Goal: Communication & Community: Ask a question

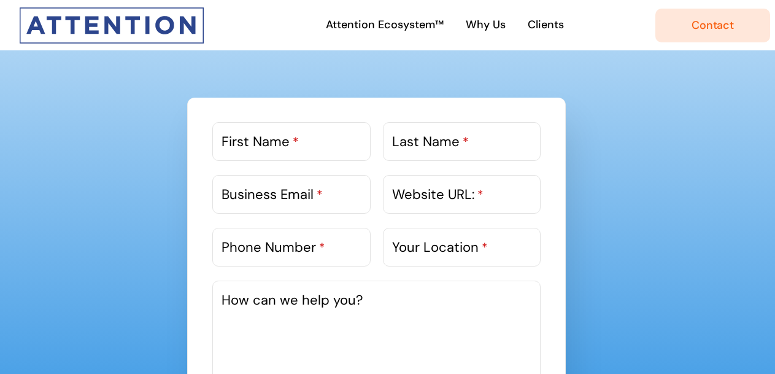
scroll to position [612, 0]
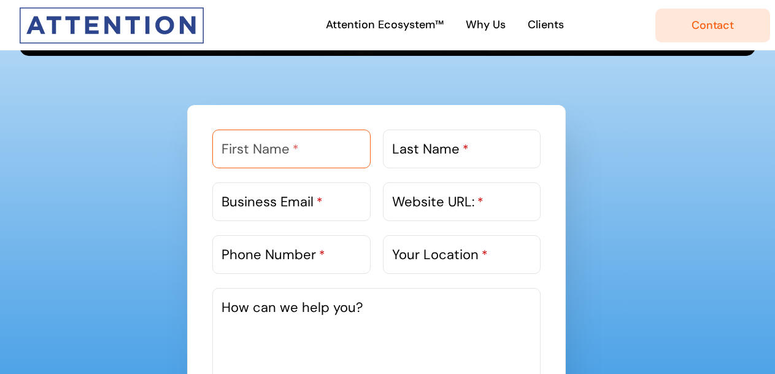
click at [255, 139] on div "First Name *" at bounding box center [291, 148] width 158 height 39
type input "Gautam"
click at [446, 153] on label "Last Name *" at bounding box center [430, 149] width 77 height 20
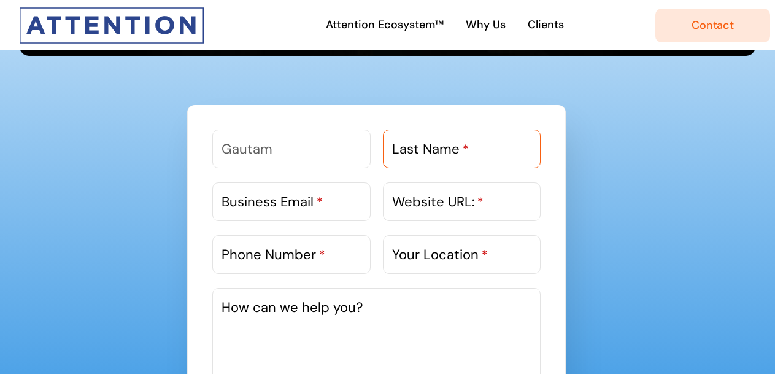
click at [446, 153] on input "Last Name *" at bounding box center [462, 148] width 158 height 39
type input "[PERSON_NAME]"
click at [304, 203] on label "Business Email *" at bounding box center [271, 201] width 101 height 20
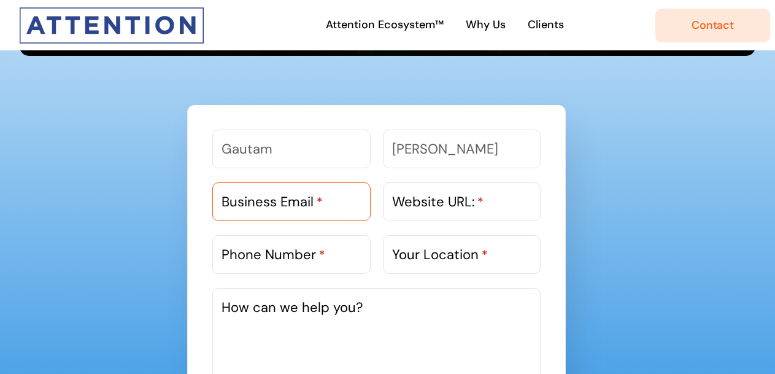
click at [304, 203] on input "Business Email *" at bounding box center [291, 201] width 158 height 39
paste input "[EMAIL_ADDRESS][DOMAIN_NAME]"
type input "[EMAIL_ADDRESS][DOMAIN_NAME]"
click at [442, 208] on label "Website URL: *" at bounding box center [437, 201] width 91 height 20
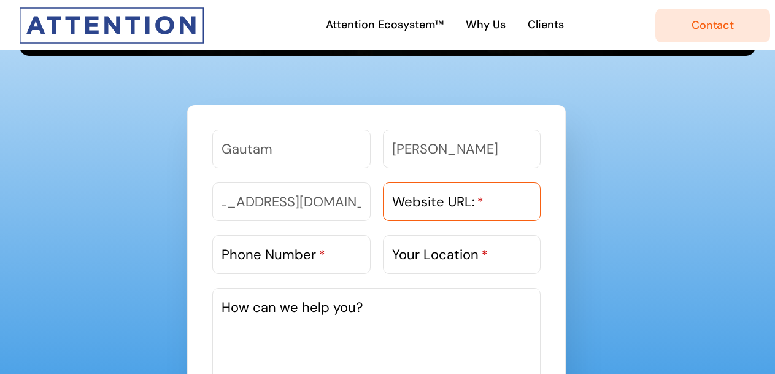
click at [442, 208] on input "Website URL: *" at bounding box center [462, 201] width 158 height 39
paste input "[URL][DOMAIN_NAME]"
type input "[URL][DOMAIN_NAME]"
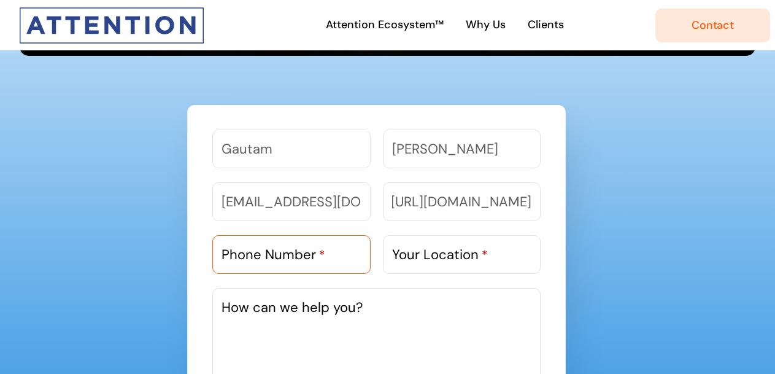
click at [296, 266] on input "Phone Number *" at bounding box center [291, 254] width 158 height 39
paste input "9818303983"
type input "9818303983"
click at [448, 255] on label "Your Location *" at bounding box center [440, 254] width 96 height 20
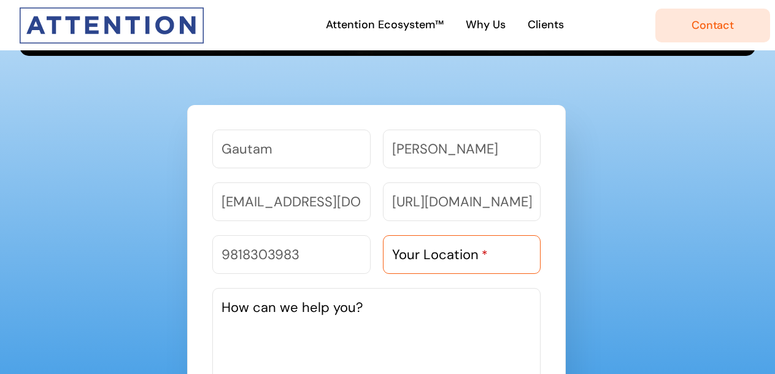
click at [448, 255] on input "Your Location *" at bounding box center [462, 254] width 158 height 39
type input "[GEOGRAPHIC_DATA]"
click at [331, 317] on textarea "How can we help you?" at bounding box center [376, 380] width 328 height 184
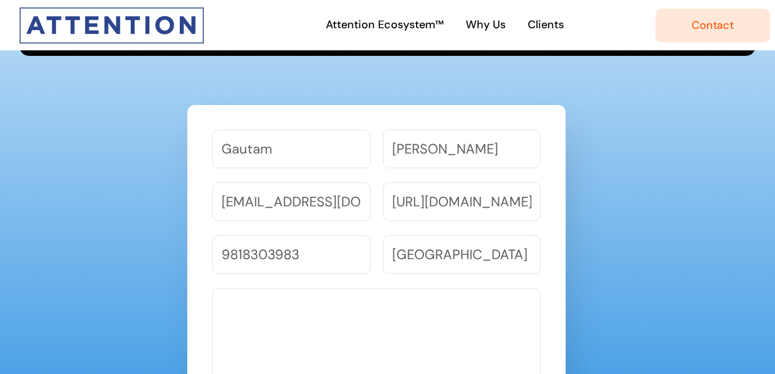
paste textarea "I had a look at your Website and noticed you are in a similar space - digital m…"
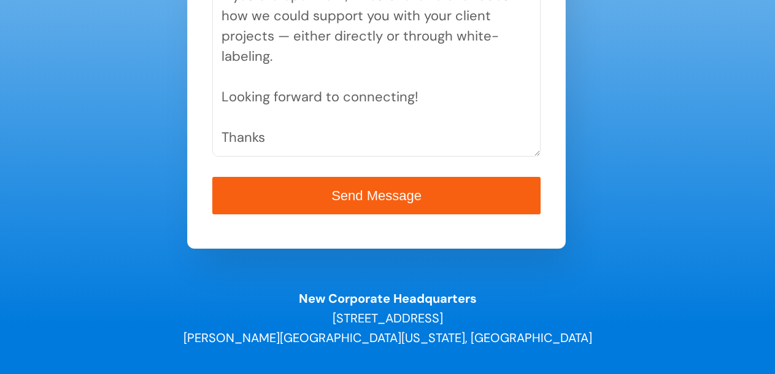
scroll to position [935, 0]
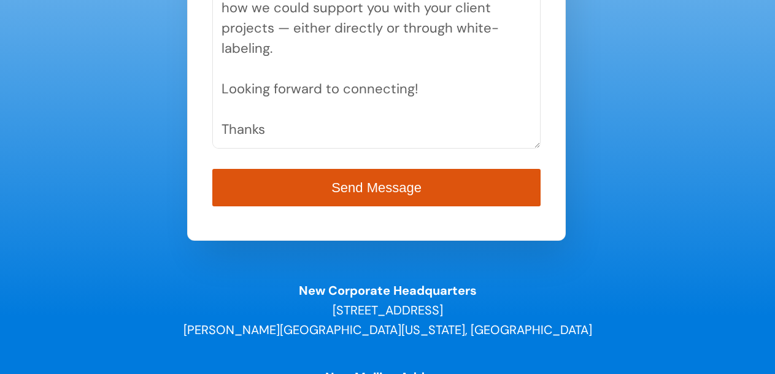
type textarea "I had a look at your Website and noticed you are in a similar space - digital m…"
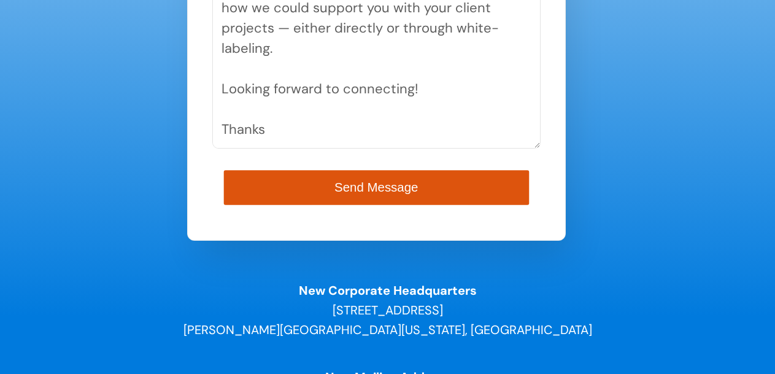
click at [396, 179] on button "Send Message" at bounding box center [376, 187] width 305 height 35
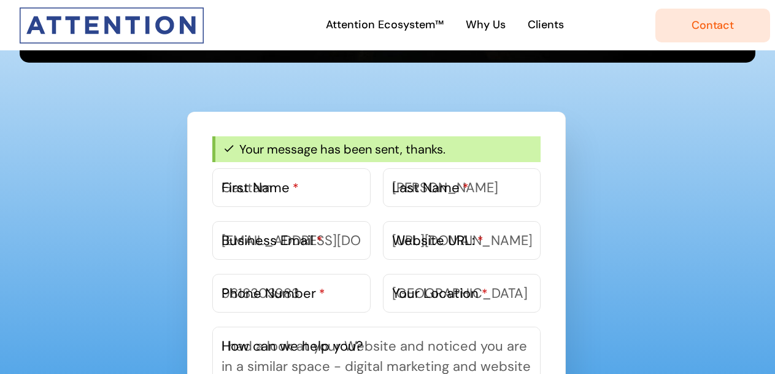
scroll to position [598, 0]
